Goal: Task Accomplishment & Management: Manage account settings

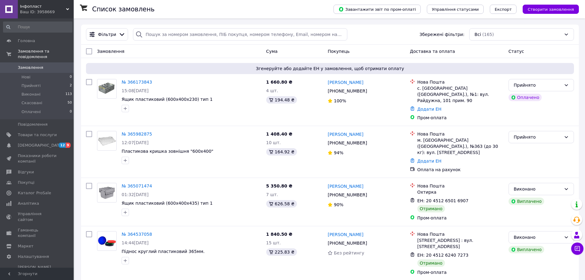
click at [45, 5] on span "Інфопласт" at bounding box center [43, 7] width 46 height 6
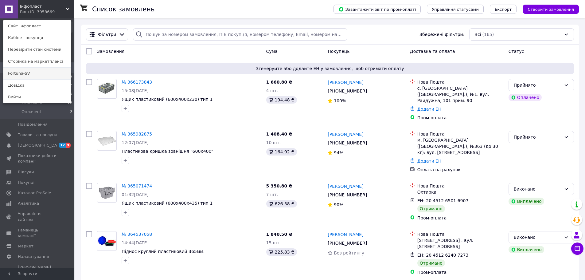
click at [35, 73] on link "Fortuna-SV" at bounding box center [37, 74] width 68 height 12
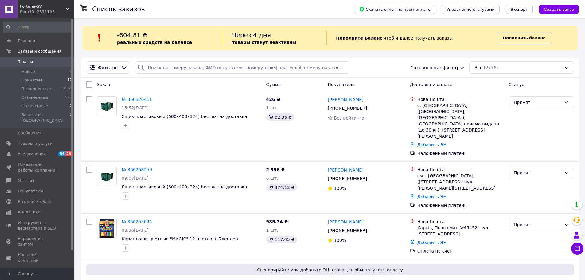
click at [519, 38] on b "Пополнить баланс" at bounding box center [524, 38] width 42 height 5
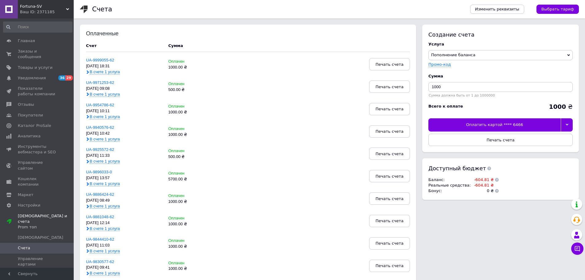
click at [567, 120] on div at bounding box center [567, 124] width 12 height 13
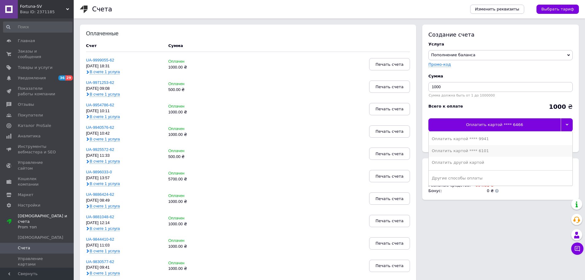
click at [469, 148] on div "Оплатить картой **** 6101" at bounding box center [501, 151] width 138 height 6
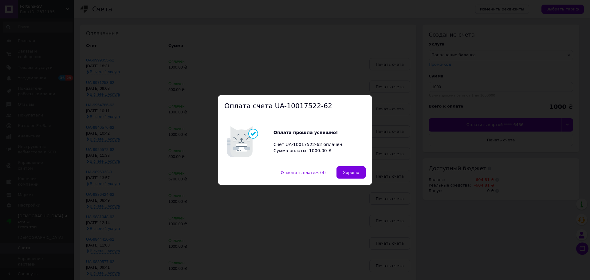
click at [346, 175] on button "Хорошо" at bounding box center [350, 172] width 29 height 12
